Goal: Task Accomplishment & Management: Complete application form

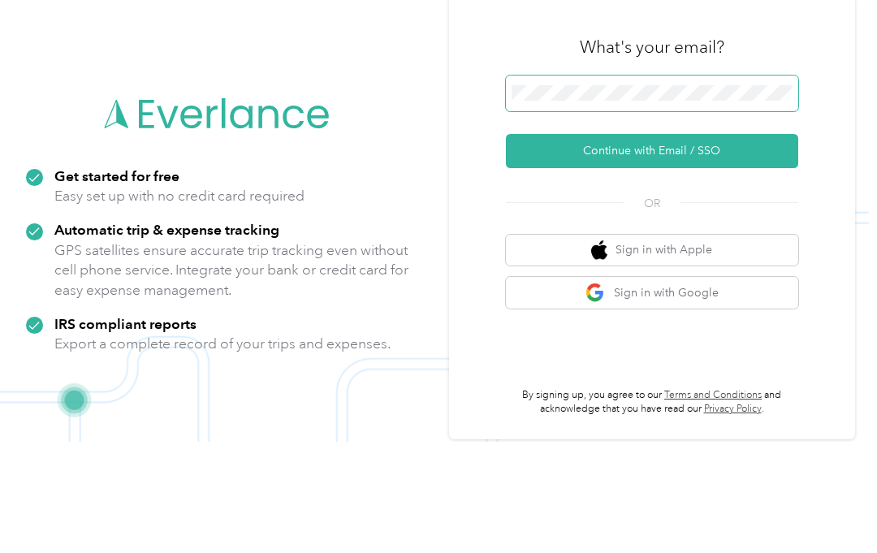
scroll to position [7, 0]
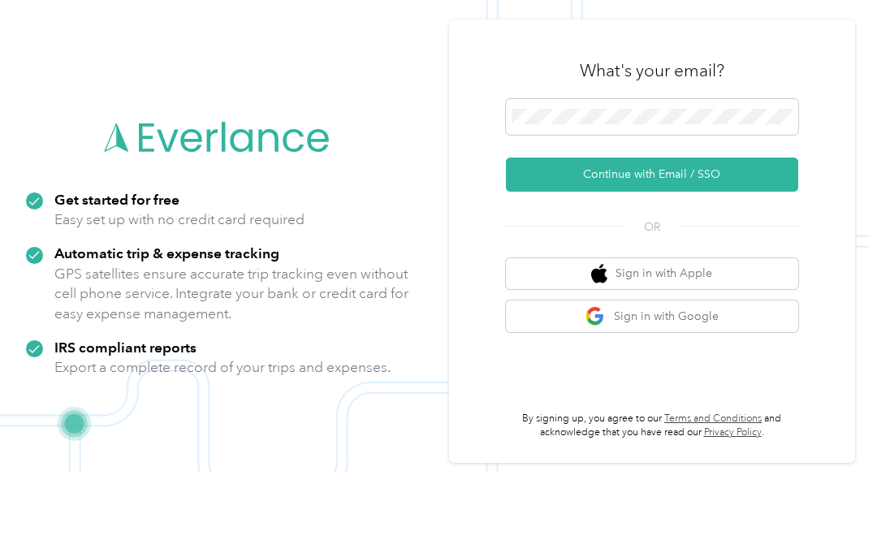
click at [755, 238] on button "Continue with Email / SSO" at bounding box center [652, 255] width 292 height 34
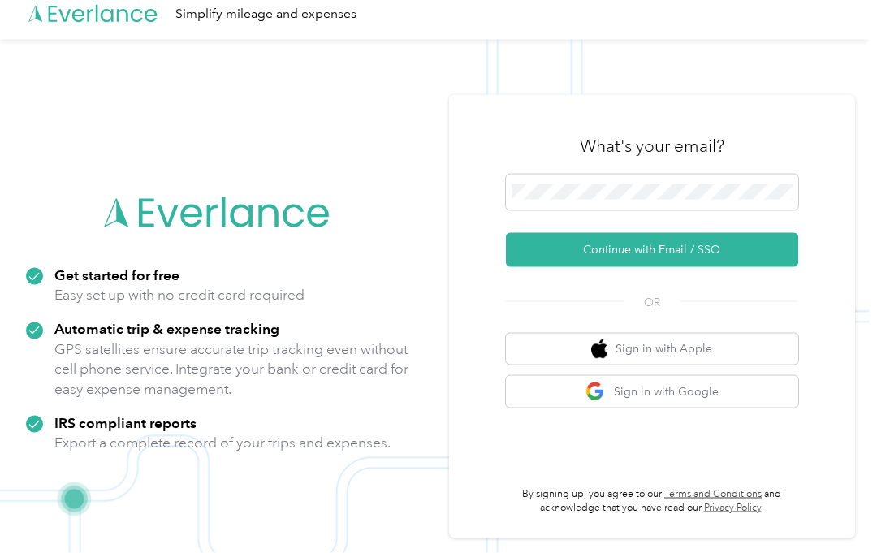
scroll to position [52, 0]
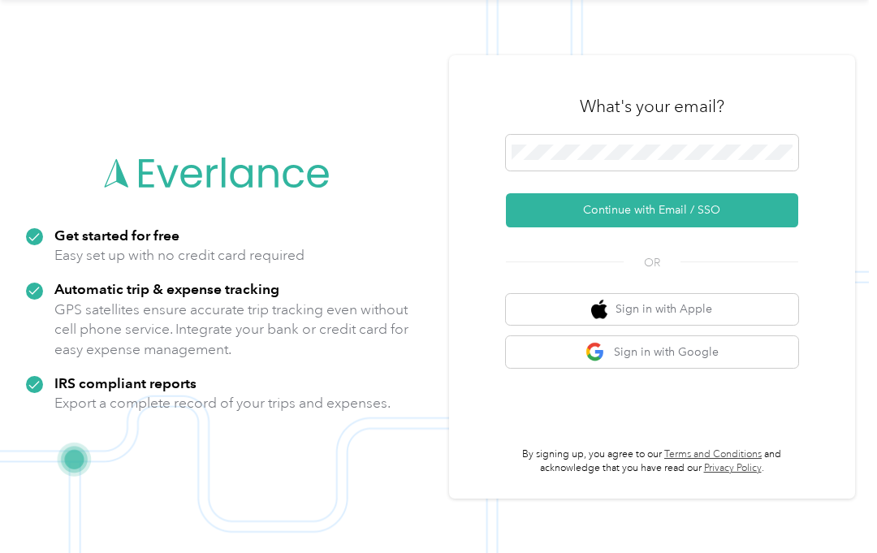
click at [768, 221] on button "Continue with Email / SSO" at bounding box center [652, 210] width 292 height 34
click at [744, 219] on button "Continue with Email / SSO" at bounding box center [652, 210] width 292 height 34
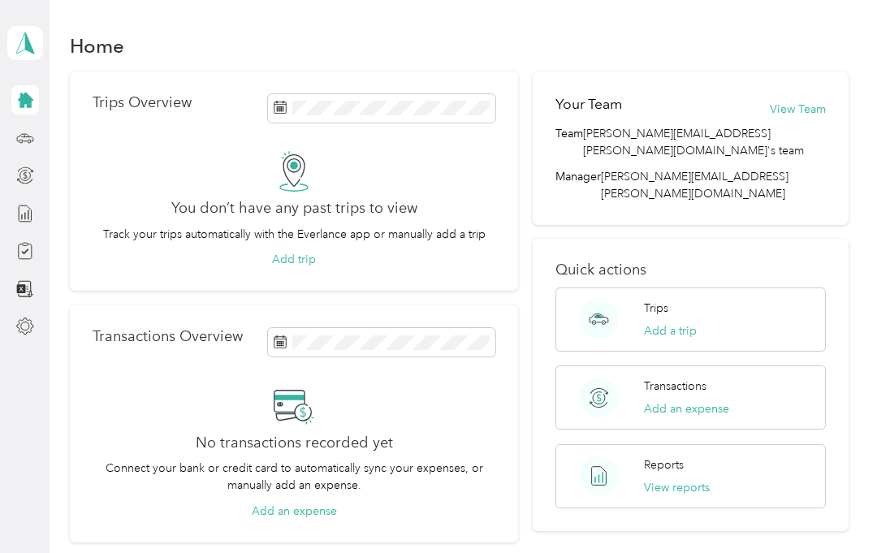
scroll to position [9, 0]
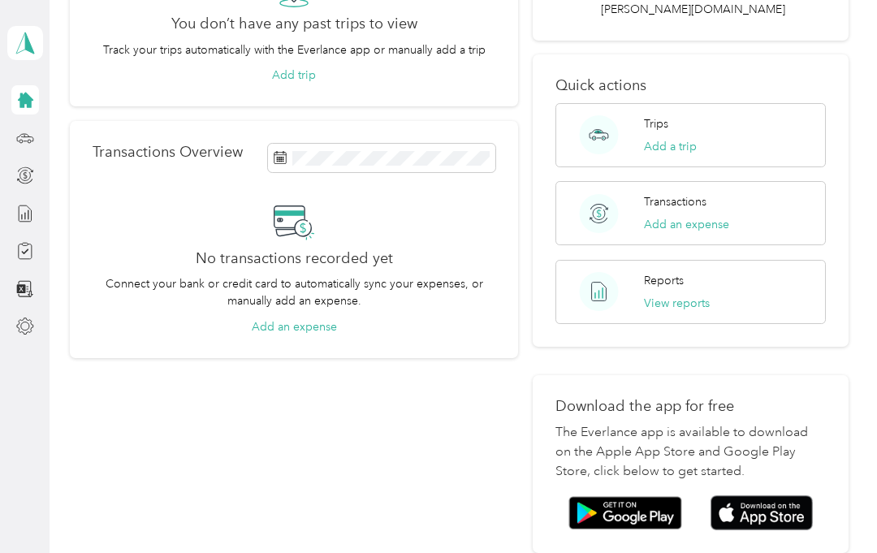
click at [869, 400] on div "Home Trips Overview You don’t have any past trips to view Track your trips auto…" at bounding box center [460, 228] width 820 height 825
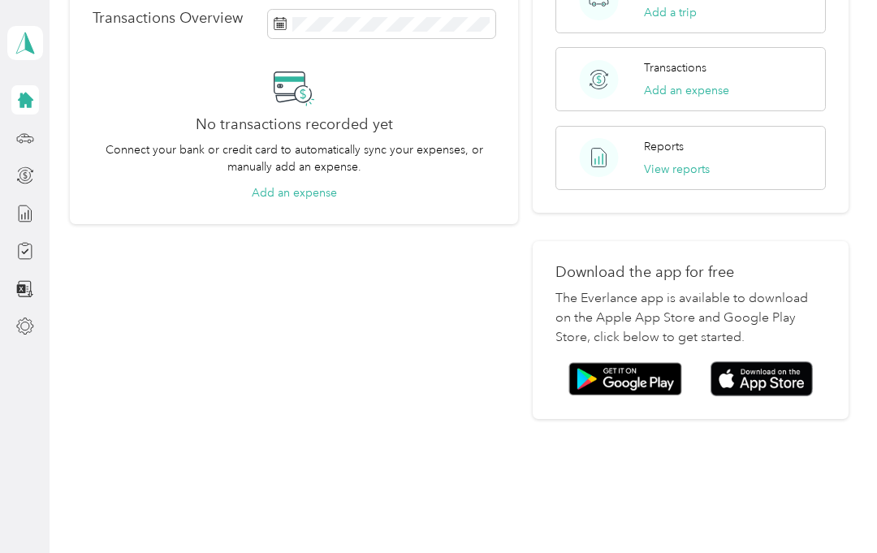
click at [869, 401] on div "Home Trips Overview You don’t have any past trips to view Track your trips auto…" at bounding box center [460, 94] width 820 height 825
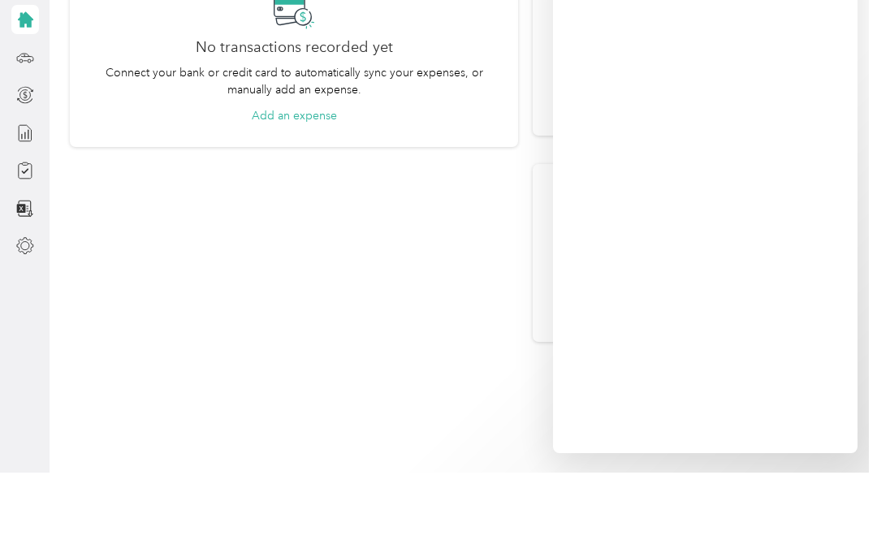
scroll to position [299, 0]
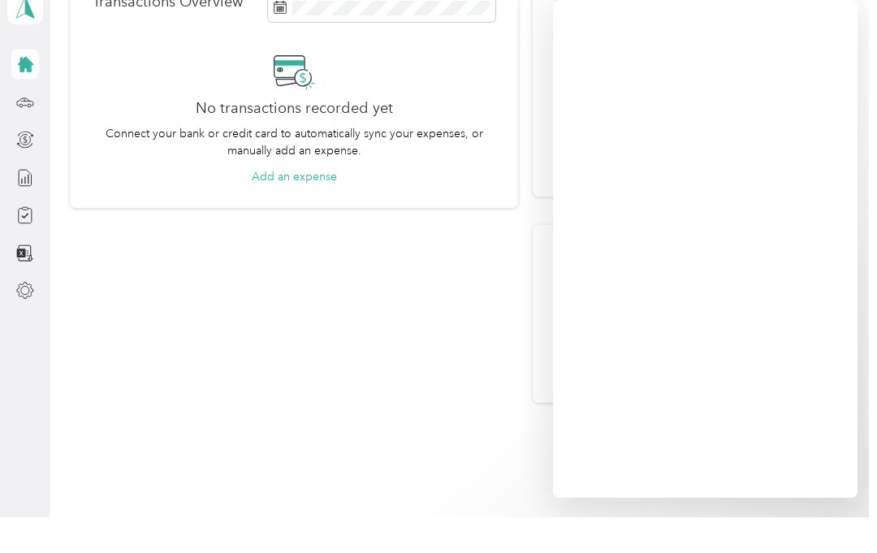
click at [37, 85] on div at bounding box center [25, 99] width 28 height 29
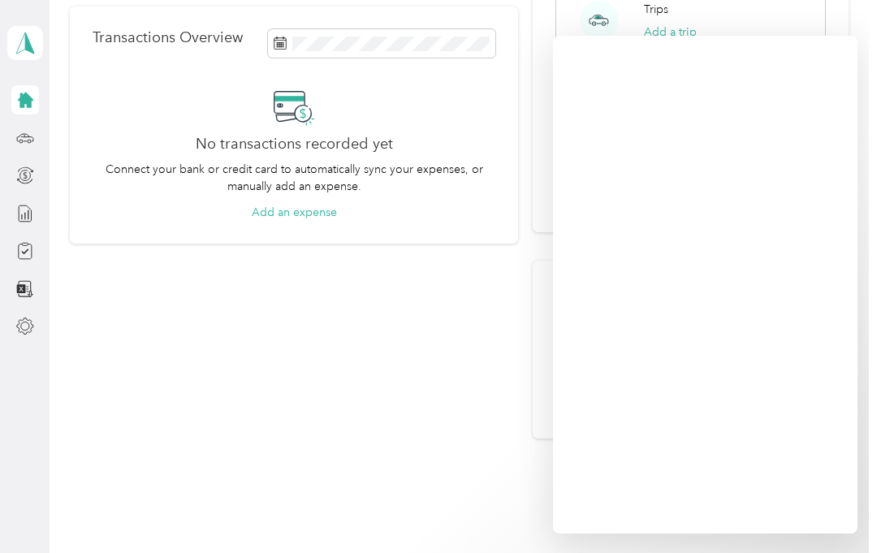
click at [32, 91] on icon at bounding box center [25, 100] width 18 height 18
click at [50, 142] on div "Home Trips Overview You don’t have any past trips to view Track your trips auto…" at bounding box center [460, 113] width 820 height 825
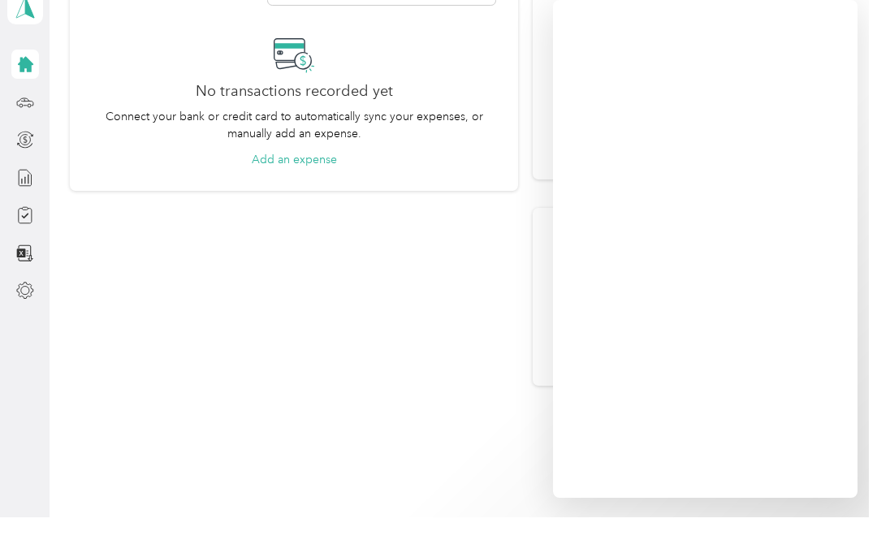
scroll to position [315, 0]
click at [50, 110] on div "Home Trips Overview You don’t have any past trips to view Track your trips auto…" at bounding box center [460, 97] width 820 height 825
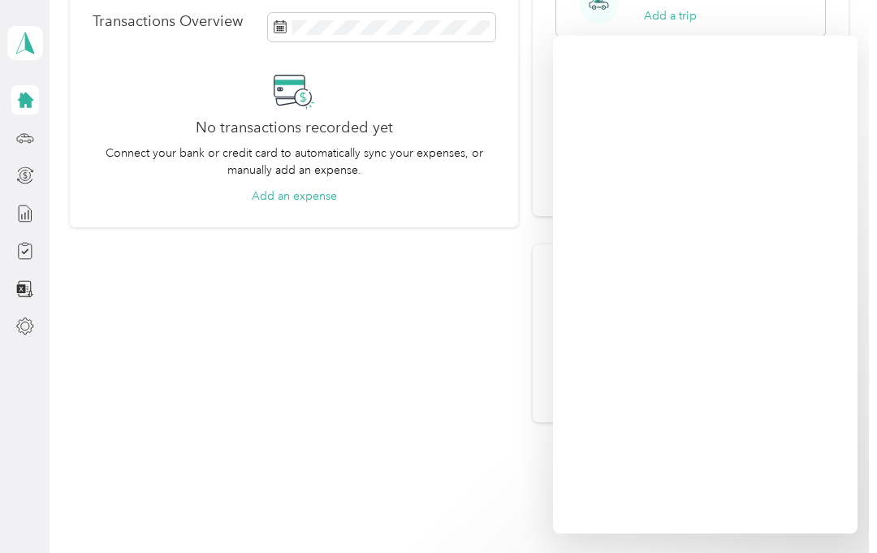
click at [32, 135] on icon at bounding box center [25, 138] width 18 height 18
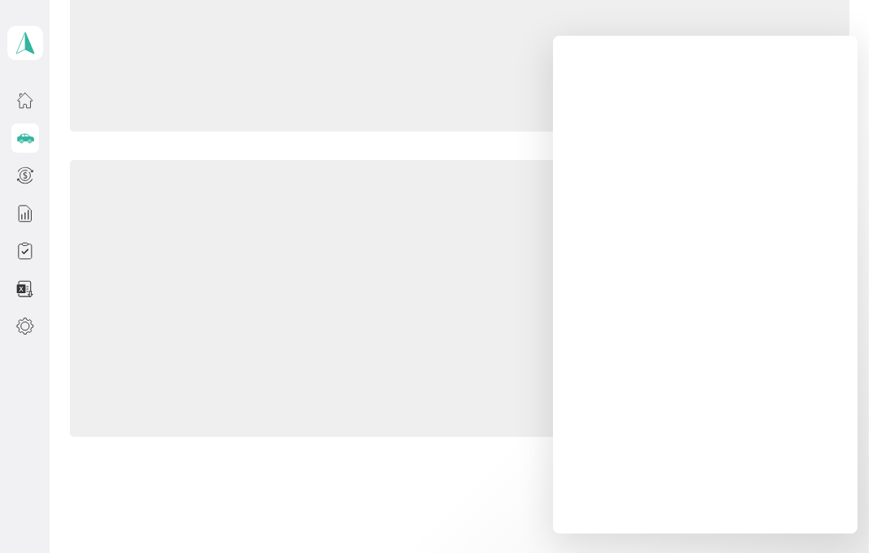
scroll to position [153, 0]
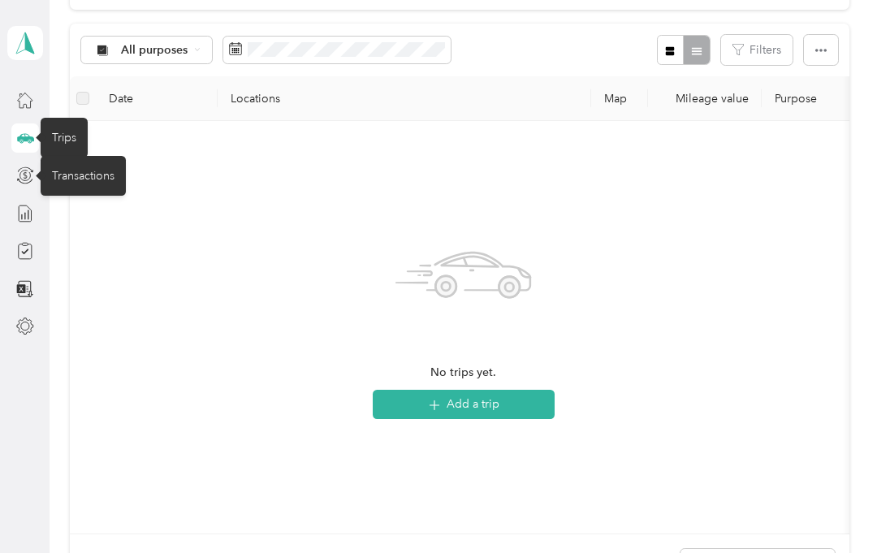
click at [827, 43] on span "button" at bounding box center [821, 50] width 11 height 14
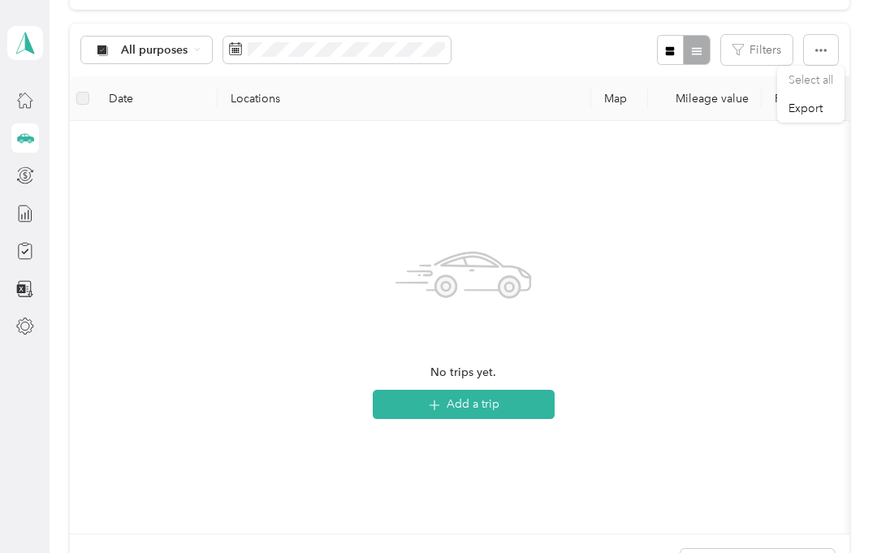
scroll to position [0, 1]
click at [134, 94] on th "Date" at bounding box center [156, 98] width 122 height 45
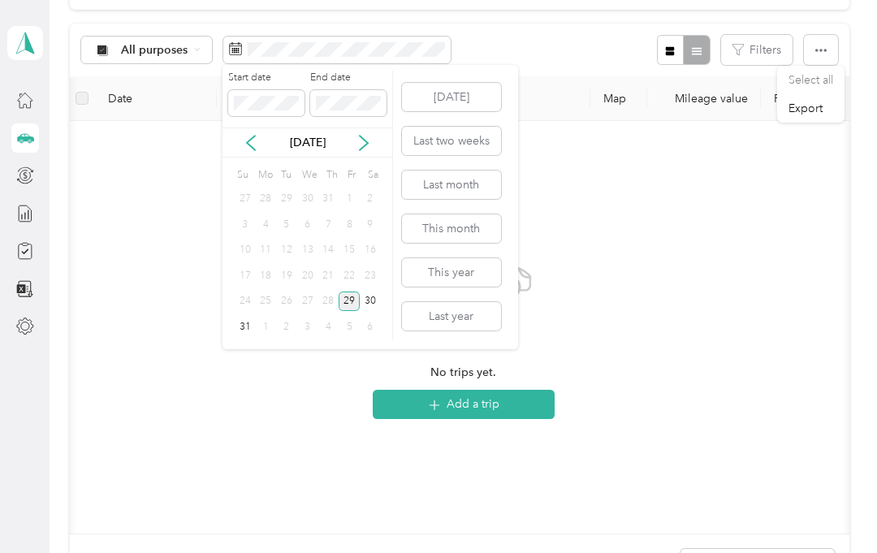
click at [478, 91] on button "[DATE]" at bounding box center [451, 97] width 99 height 28
click at [370, 139] on icon at bounding box center [364, 143] width 16 height 16
click at [368, 144] on icon at bounding box center [364, 143] width 16 height 16
click at [367, 146] on icon at bounding box center [364, 143] width 16 height 16
click at [370, 140] on icon at bounding box center [364, 143] width 16 height 16
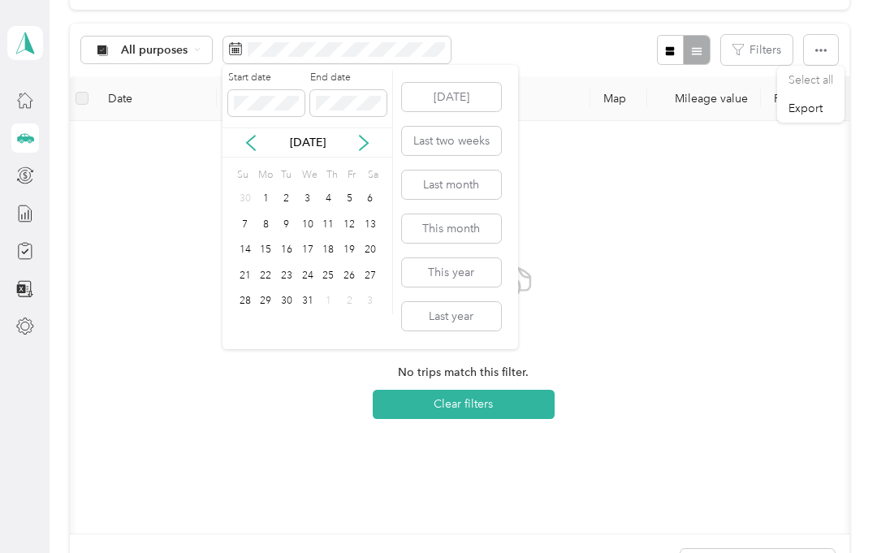
click at [321, 303] on div "1" at bounding box center [328, 302] width 21 height 20
click at [335, 298] on div "29" at bounding box center [328, 302] width 21 height 20
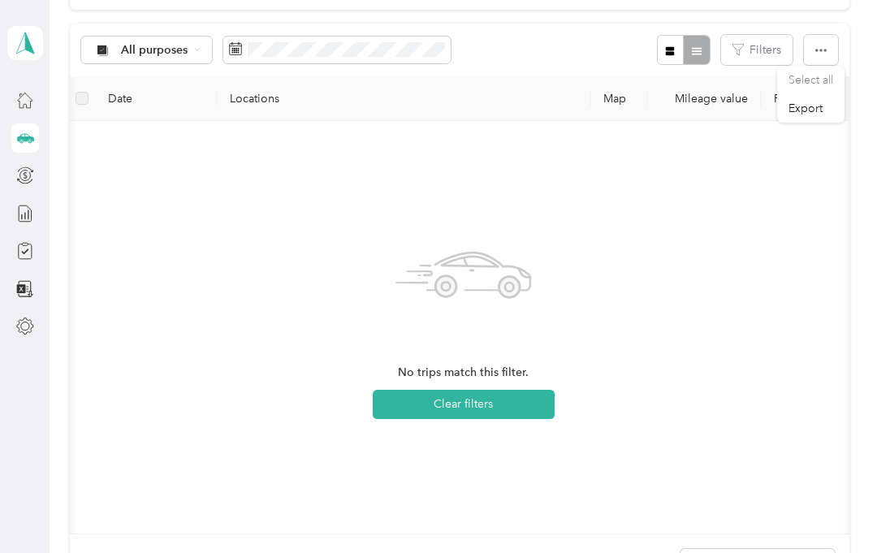
click at [248, 37] on span at bounding box center [336, 51] width 227 height 28
click at [244, 51] on span at bounding box center [336, 51] width 227 height 28
click at [245, 57] on span at bounding box center [336, 51] width 227 height 28
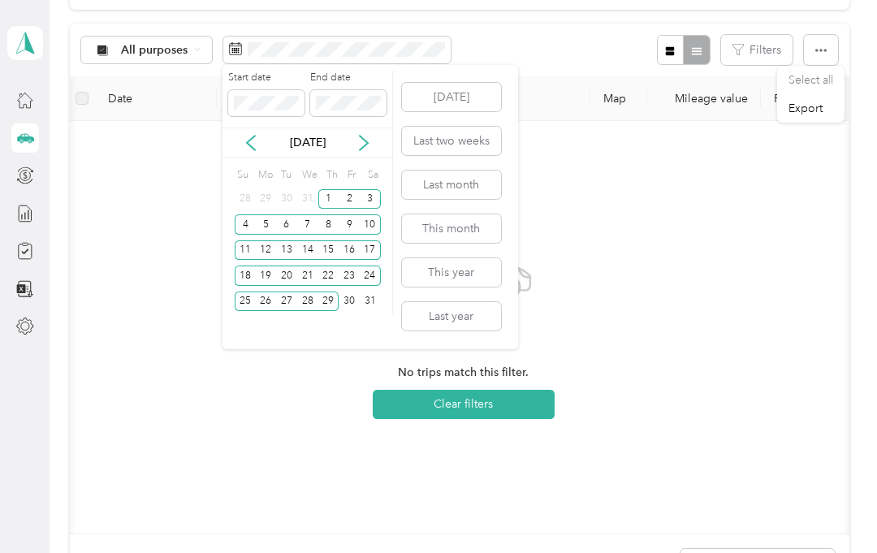
click at [469, 98] on button "[DATE]" at bounding box center [451, 97] width 99 height 28
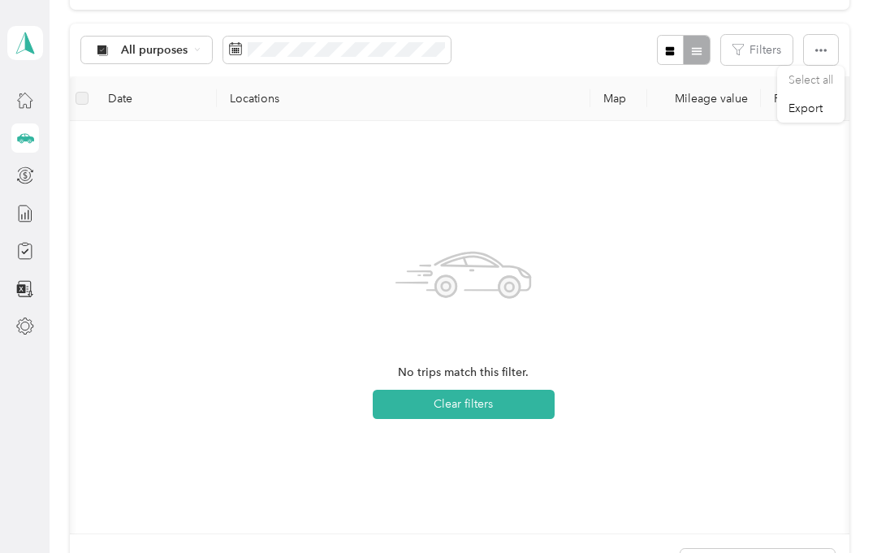
click at [464, 51] on div "All purposes Filters" at bounding box center [460, 50] width 780 height 53
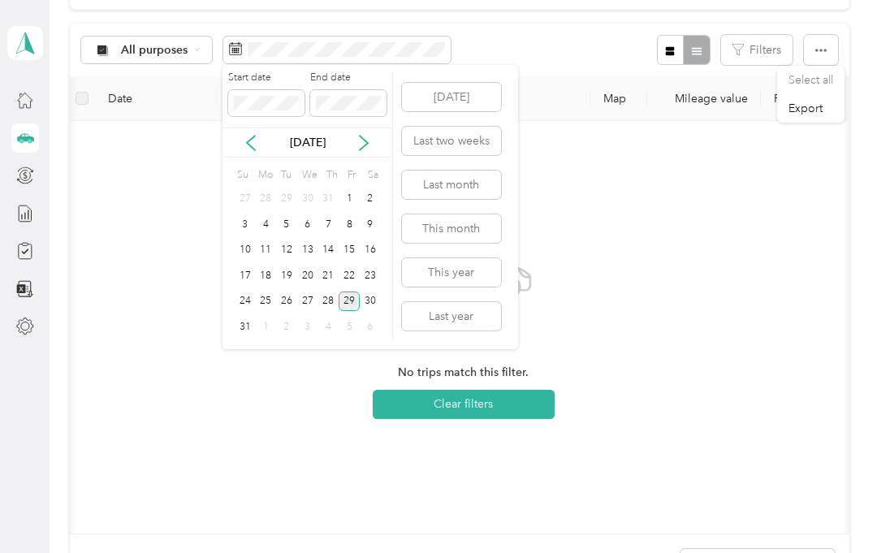
click at [492, 282] on button "This year" at bounding box center [451, 272] width 99 height 28
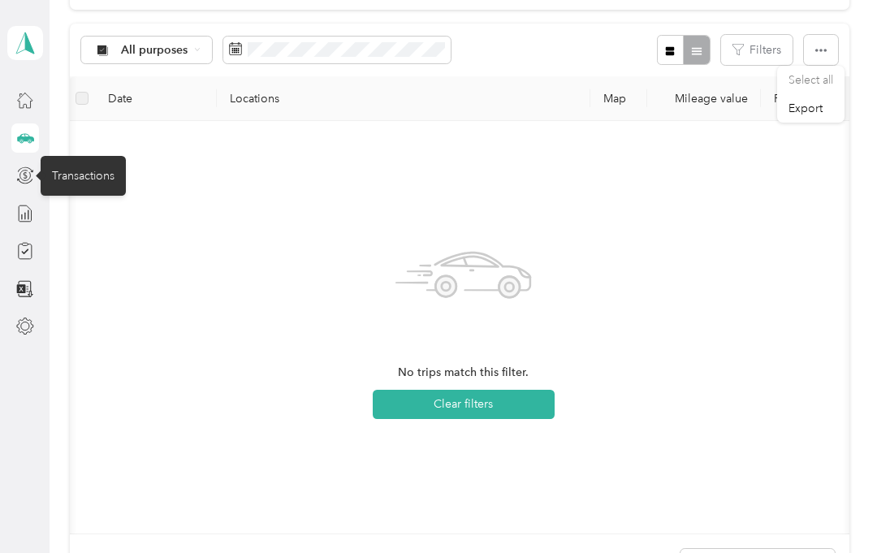
click at [101, 184] on div "Transactions" at bounding box center [83, 176] width 85 height 40
click at [37, 243] on div at bounding box center [25, 250] width 28 height 29
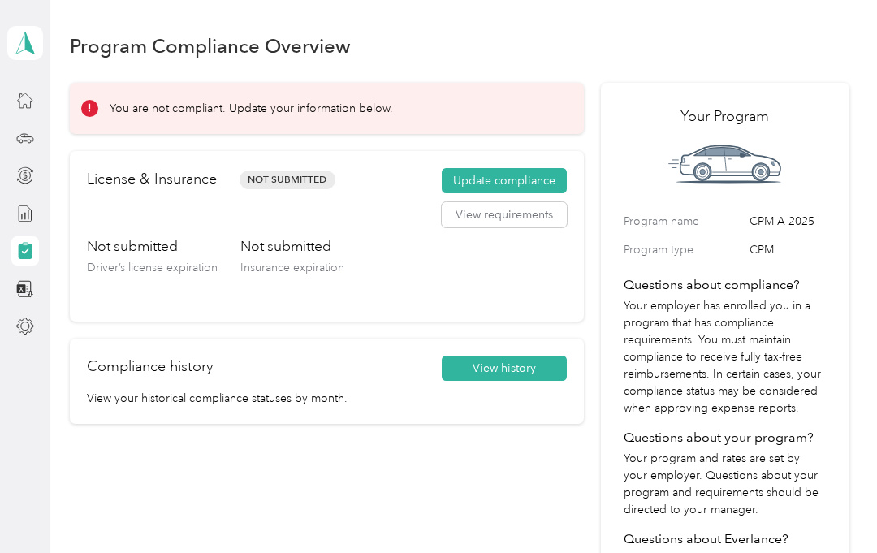
click at [532, 188] on button "Update compliance" at bounding box center [504, 181] width 125 height 26
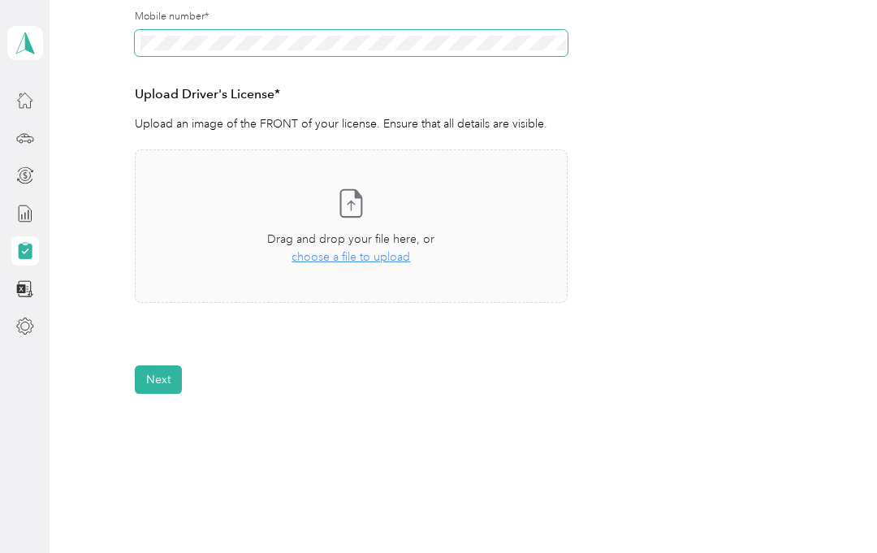
scroll to position [372, 0]
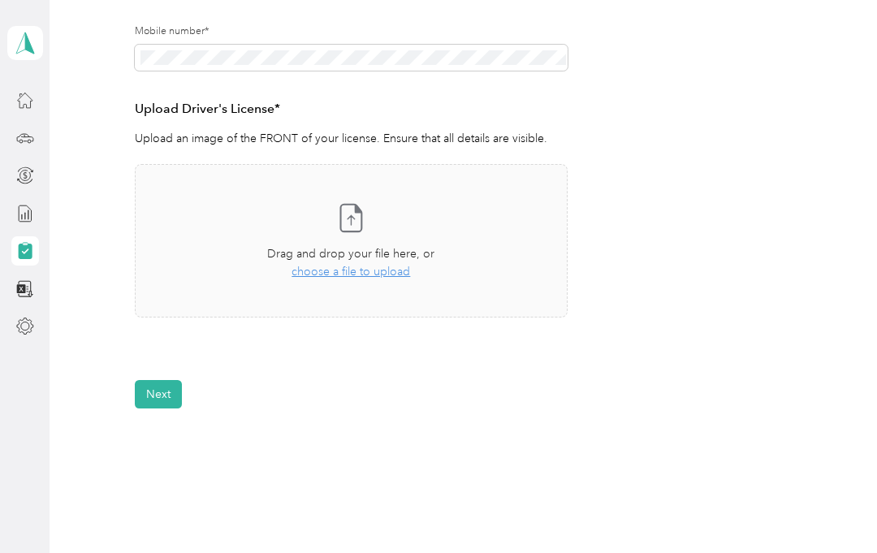
click at [825, 274] on div "Employee details & driver’s license License Insurance declaration Insurance Veh…" at bounding box center [460, 97] width 780 height 622
click at [387, 275] on span "choose a file to upload" at bounding box center [351, 272] width 119 height 14
click at [336, 268] on span "choose a file to upload" at bounding box center [351, 272] width 119 height 14
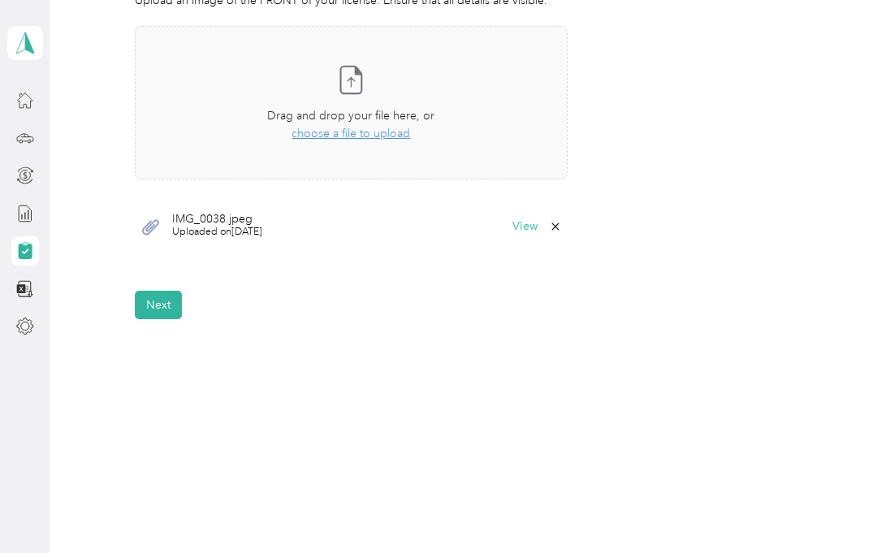
scroll to position [509, 0]
click at [169, 303] on button "Next" at bounding box center [158, 306] width 47 height 28
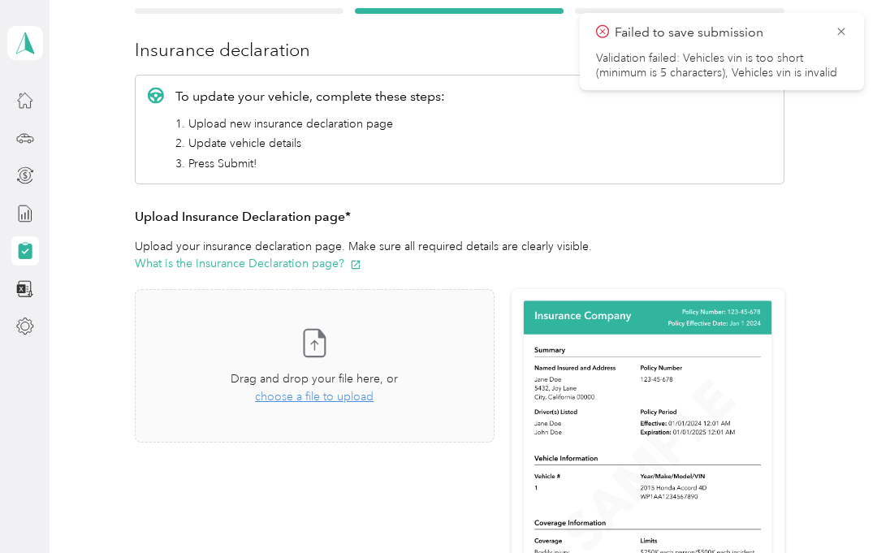
scroll to position [173, 0]
click at [357, 401] on span "choose a file to upload" at bounding box center [314, 397] width 119 height 14
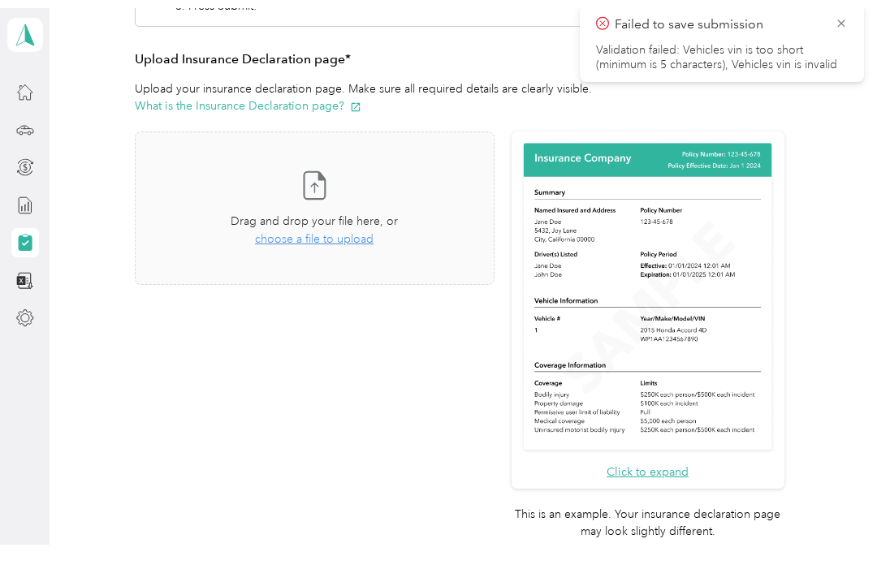
scroll to position [322, 0]
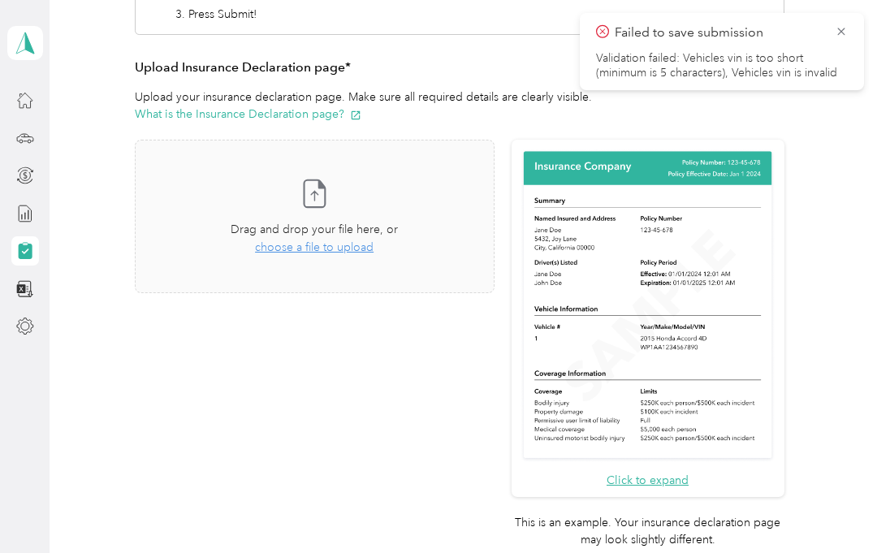
click at [361, 252] on span "choose a file to upload" at bounding box center [314, 247] width 119 height 14
click at [332, 343] on div "IMG_0040.jpeg Uploaded on [DATE] View" at bounding box center [315, 341] width 360 height 50
click at [319, 344] on div "IMG_0040.jpeg Uploaded on [DATE] View" at bounding box center [315, 341] width 360 height 50
click at [291, 344] on div "IMG_0040.jpeg Uploaded on [DATE] View" at bounding box center [315, 341] width 360 height 50
click at [465, 344] on button "View" at bounding box center [451, 340] width 25 height 11
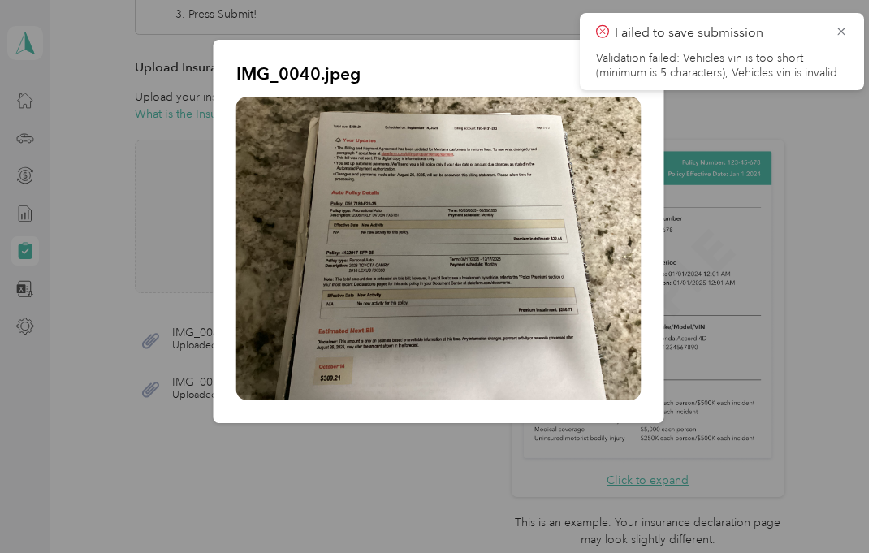
click at [358, 456] on div at bounding box center [438, 276] width 877 height 553
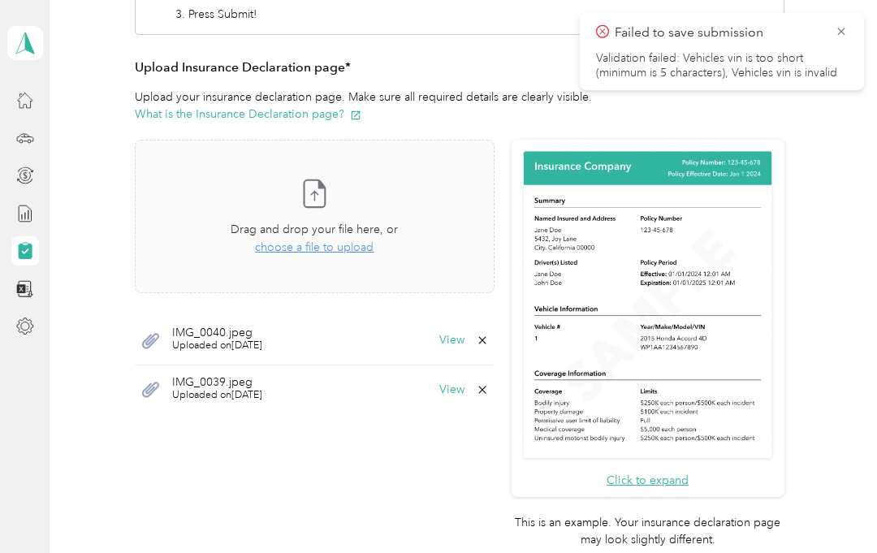
click at [465, 387] on button "View" at bounding box center [451, 389] width 25 height 11
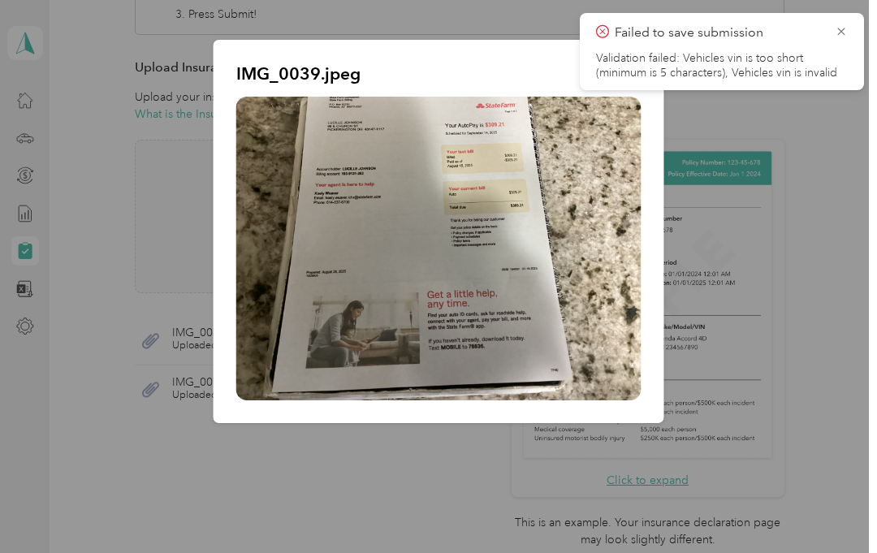
click at [219, 460] on div at bounding box center [438, 276] width 877 height 553
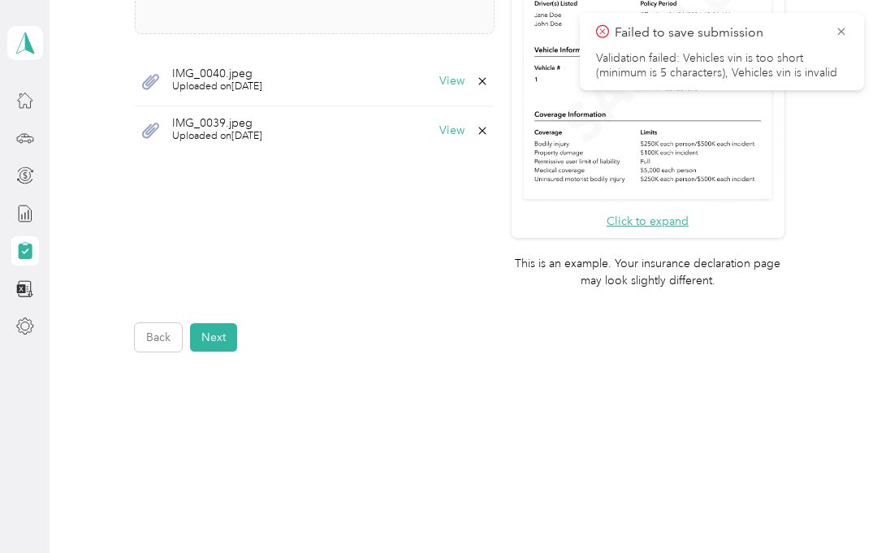
scroll to position [581, 0]
click at [212, 324] on button "Next" at bounding box center [213, 338] width 47 height 28
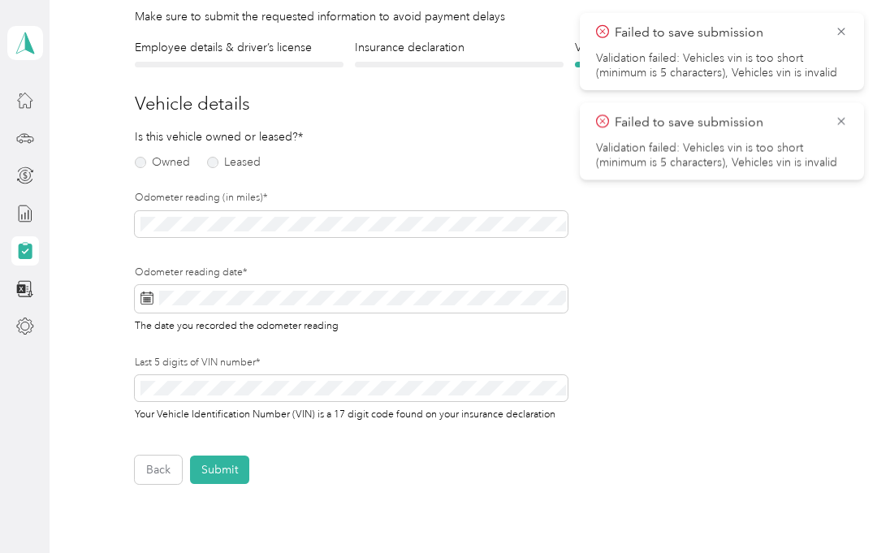
scroll to position [119, 0]
click at [141, 166] on label "Owned" at bounding box center [162, 162] width 55 height 11
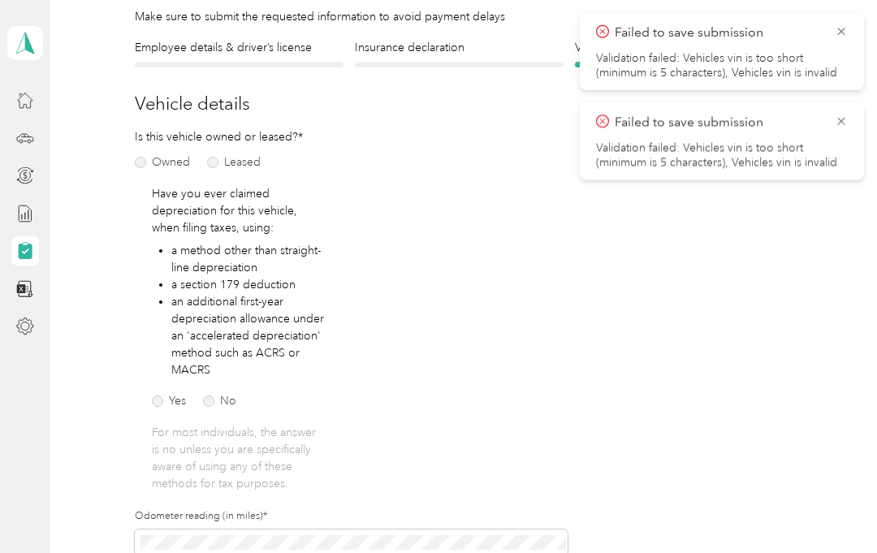
click at [506, 121] on form "Employee details & driver’s license License Insurance declaration Insurance Veh…" at bounding box center [460, 420] width 650 height 763
click at [537, 211] on div "Is this vehicle owned or leased?* Owned Leased Have you ever claimed depreciati…" at bounding box center [351, 445] width 433 height 634
click at [689, 238] on form "Employee details & driver’s license License Insurance declaration Insurance Veh…" at bounding box center [460, 420] width 650 height 763
click at [224, 406] on label "No" at bounding box center [219, 401] width 33 height 11
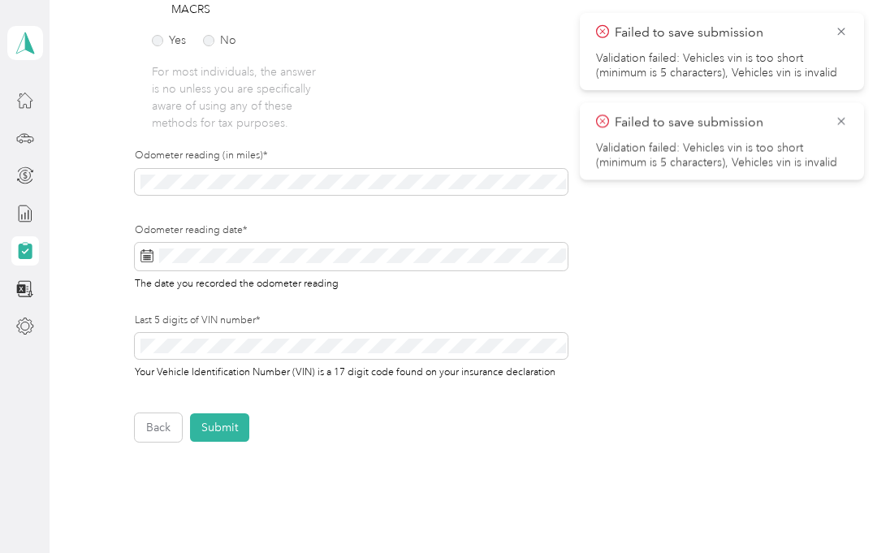
scroll to position [480, 0]
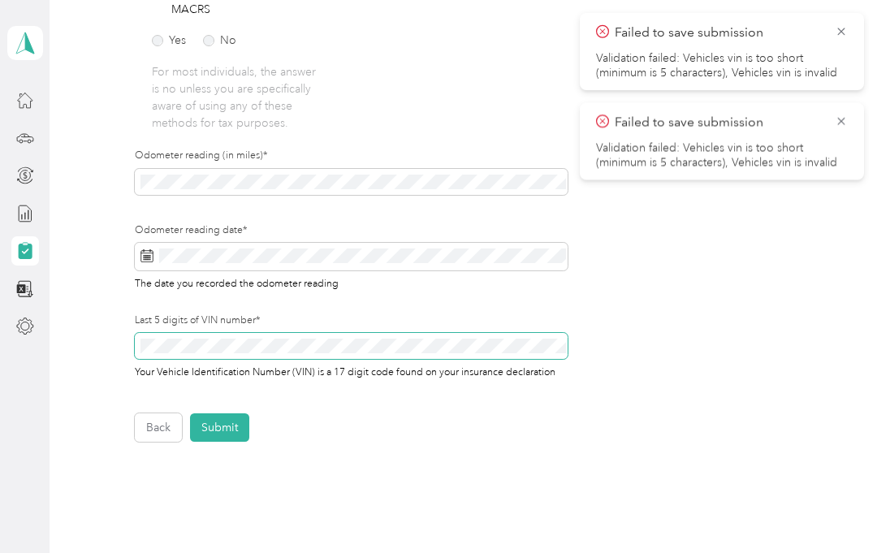
click at [379, 337] on div "Last 5 digits of VIN number* Your Vehicle Identification Number (VIN) is a 17 d…" at bounding box center [351, 347] width 433 height 66
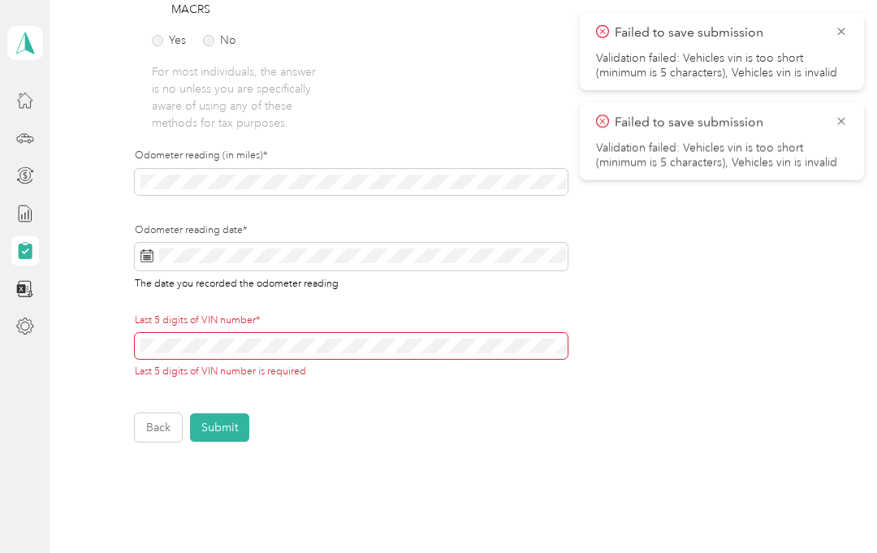
click at [465, 279] on div "The date you recorded the odometer reading" at bounding box center [351, 283] width 433 height 15
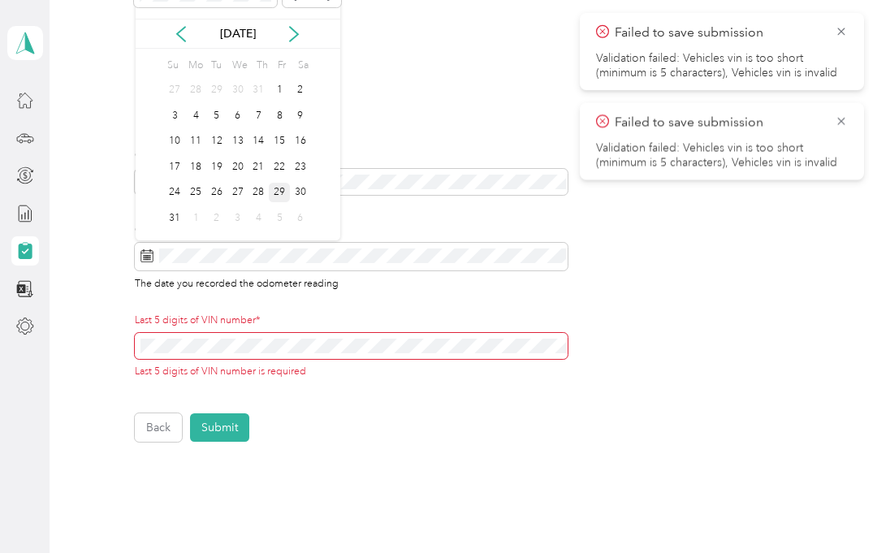
click at [286, 189] on div "29" at bounding box center [279, 193] width 21 height 20
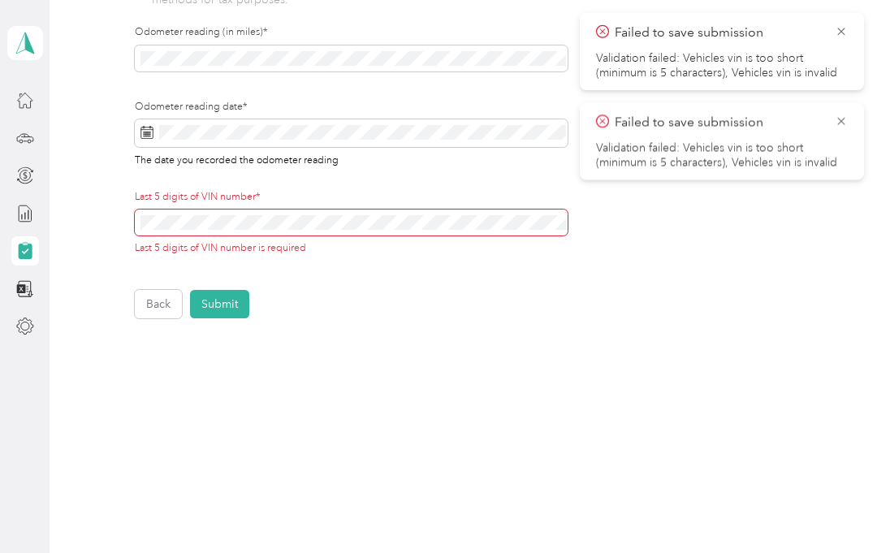
scroll to position [603, 0]
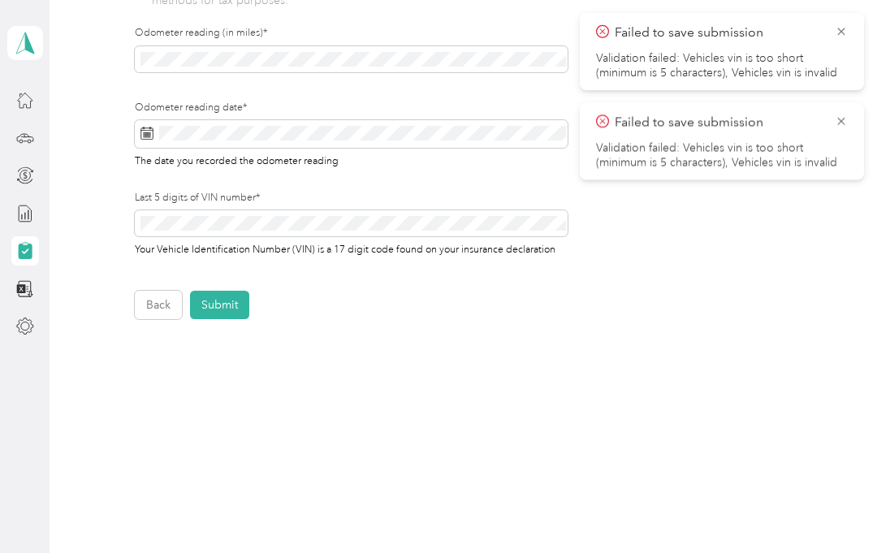
click at [245, 314] on button "Submit" at bounding box center [219, 305] width 59 height 28
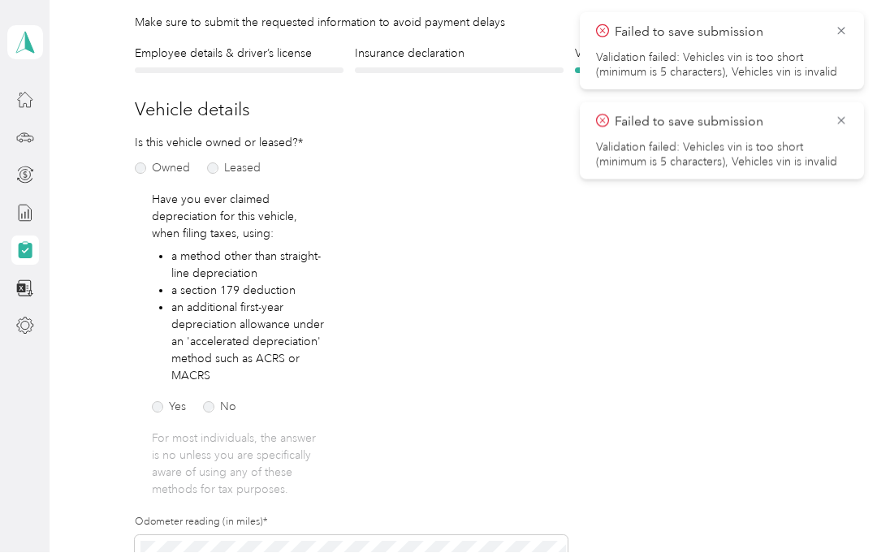
scroll to position [19, 0]
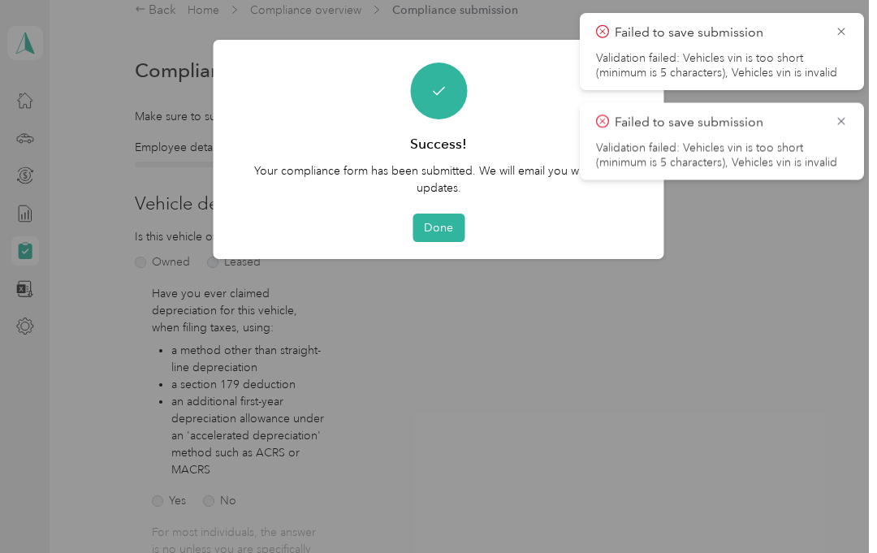
click at [444, 218] on button "Done" at bounding box center [439, 228] width 52 height 28
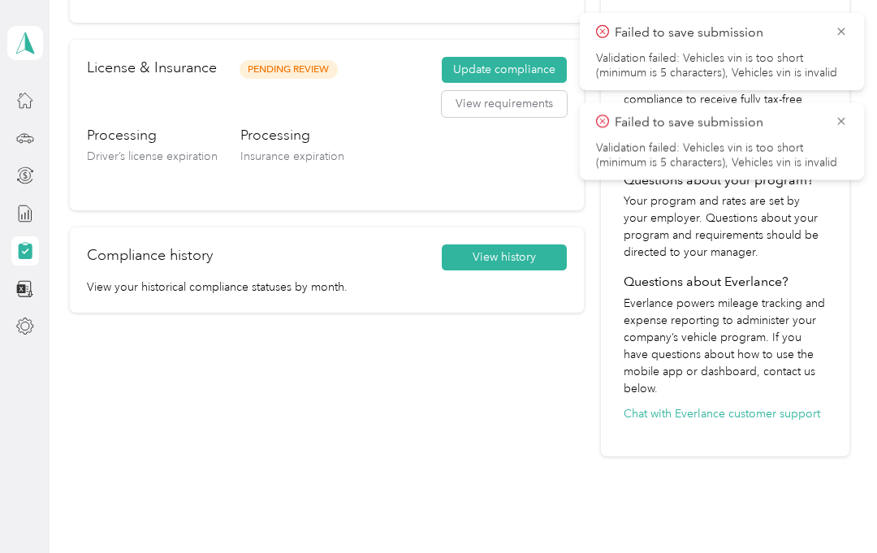
scroll to position [258, 0]
click at [532, 408] on div "Your compliance submission is processing. Our team will review within 48 hours …" at bounding box center [327, 141] width 514 height 632
